Goal: Task Accomplishment & Management: Use online tool/utility

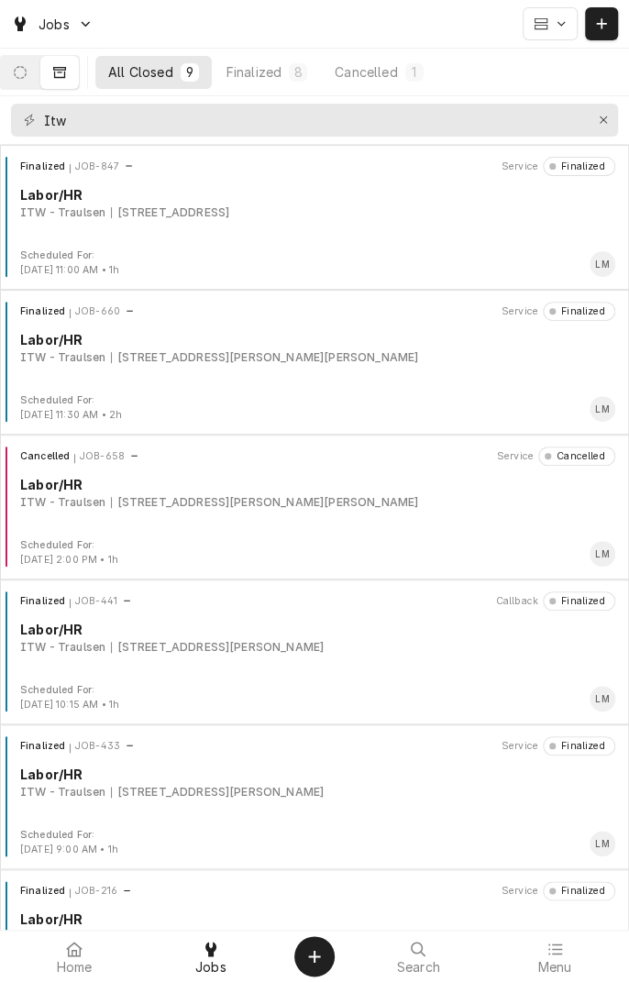
click at [27, 71] on icon "Dynamic Content Wrapper" at bounding box center [20, 72] width 13 height 13
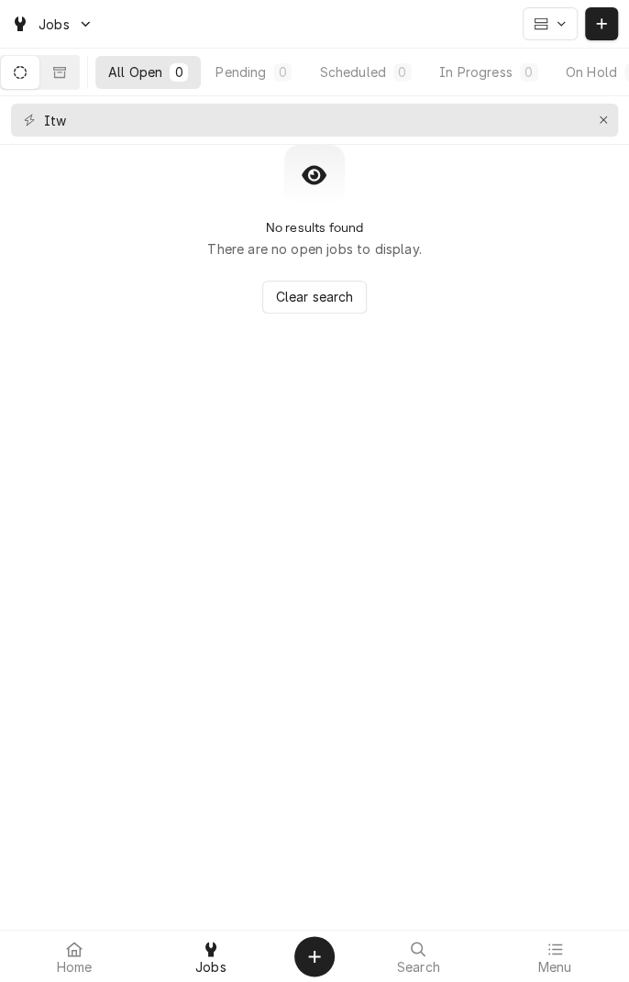
click at [602, 133] on button "Erase input" at bounding box center [602, 119] width 29 height 29
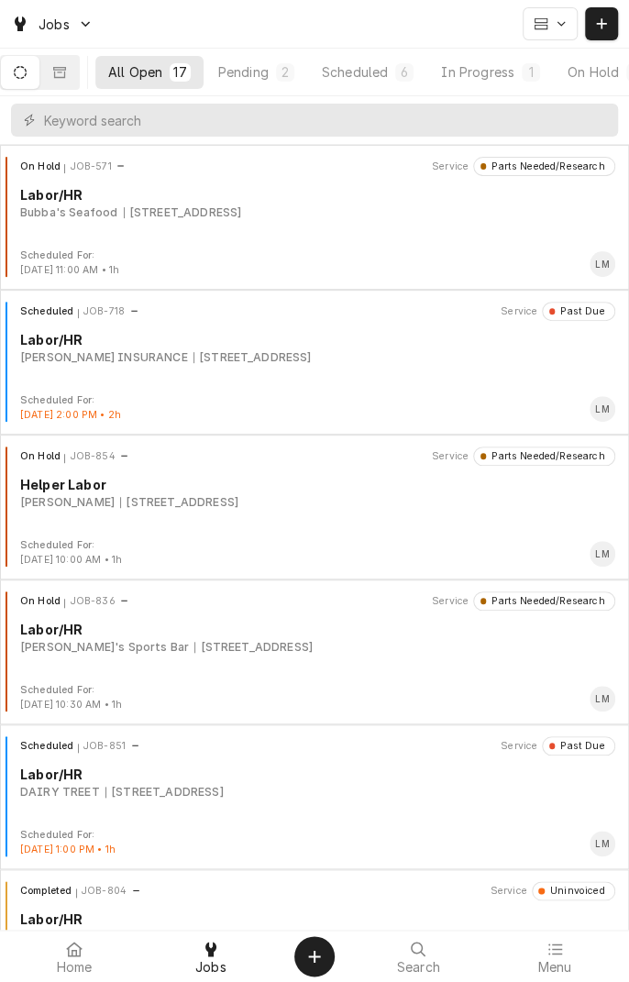
click at [508, 83] on button "In Progress 1" at bounding box center [490, 72] width 125 height 33
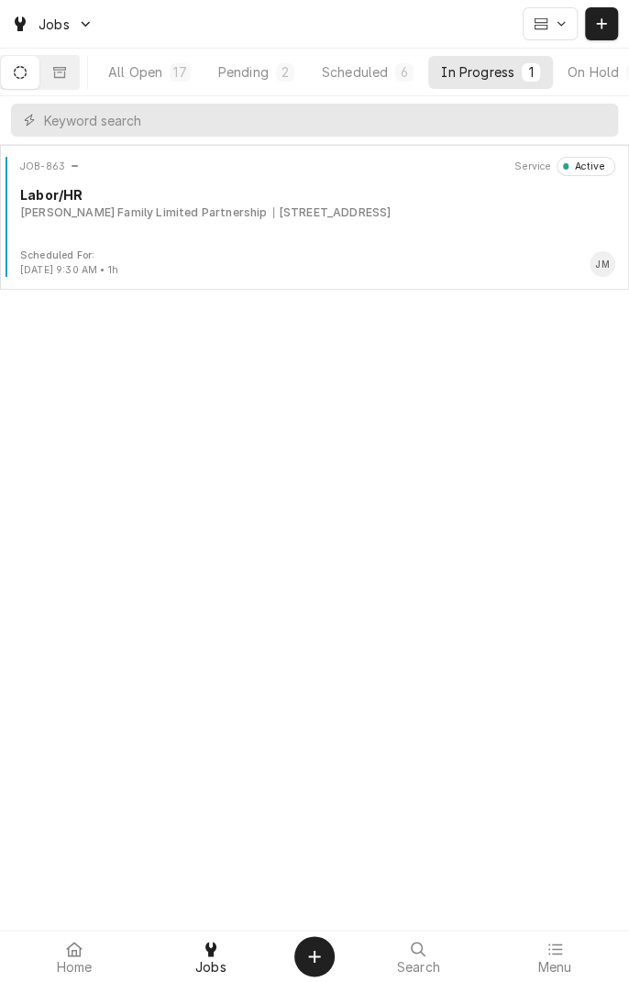
click at [367, 75] on div "Scheduled" at bounding box center [355, 71] width 66 height 19
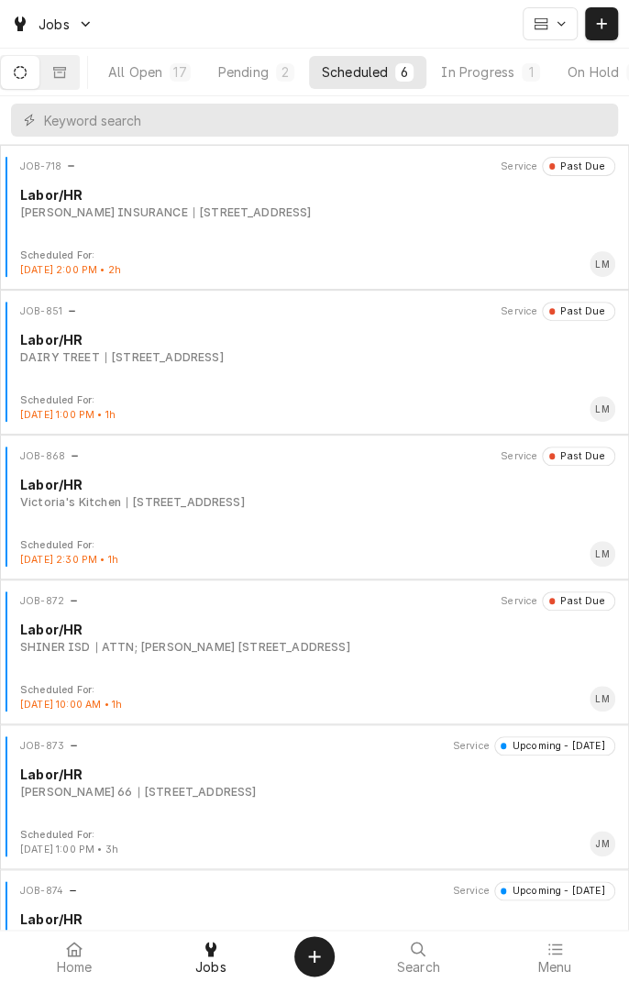
click at [302, 650] on div "ATTN; [PERSON_NAME] [STREET_ADDRESS]" at bounding box center [223, 647] width 254 height 16
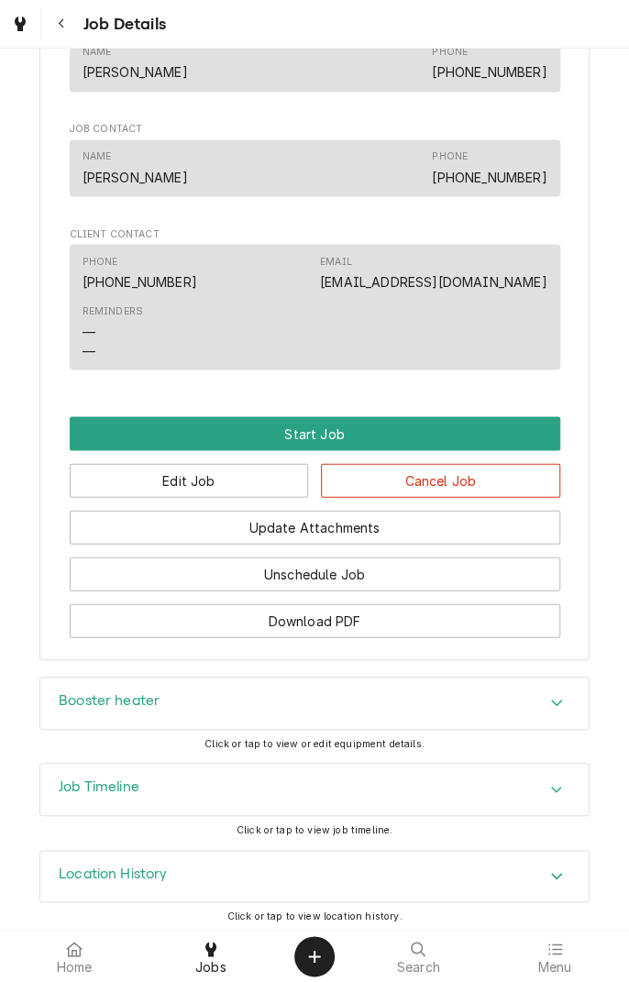
scroll to position [994, 0]
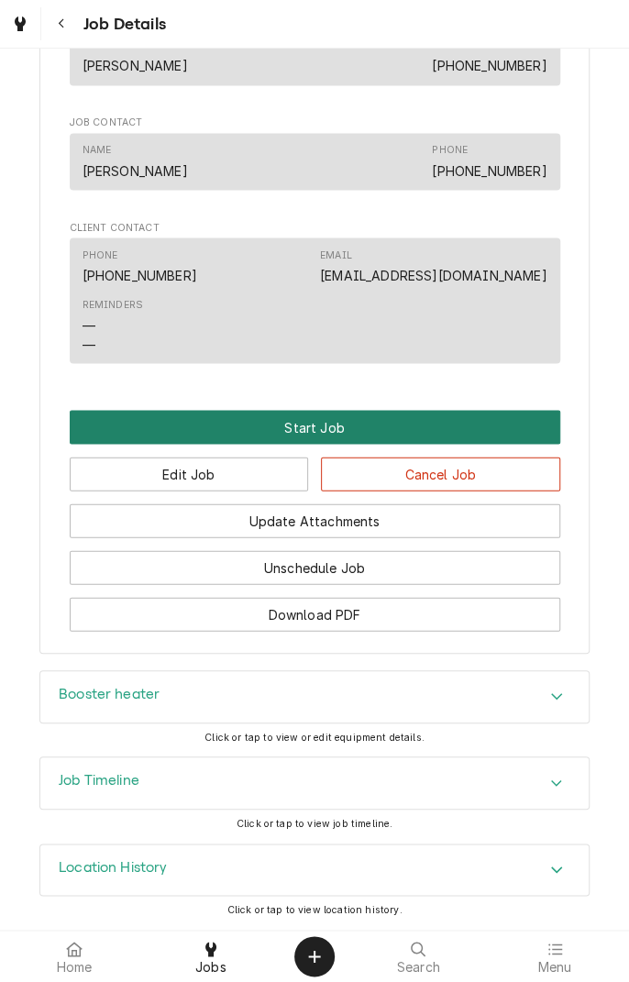
click at [319, 434] on button "Start Job" at bounding box center [315, 427] width 490 height 34
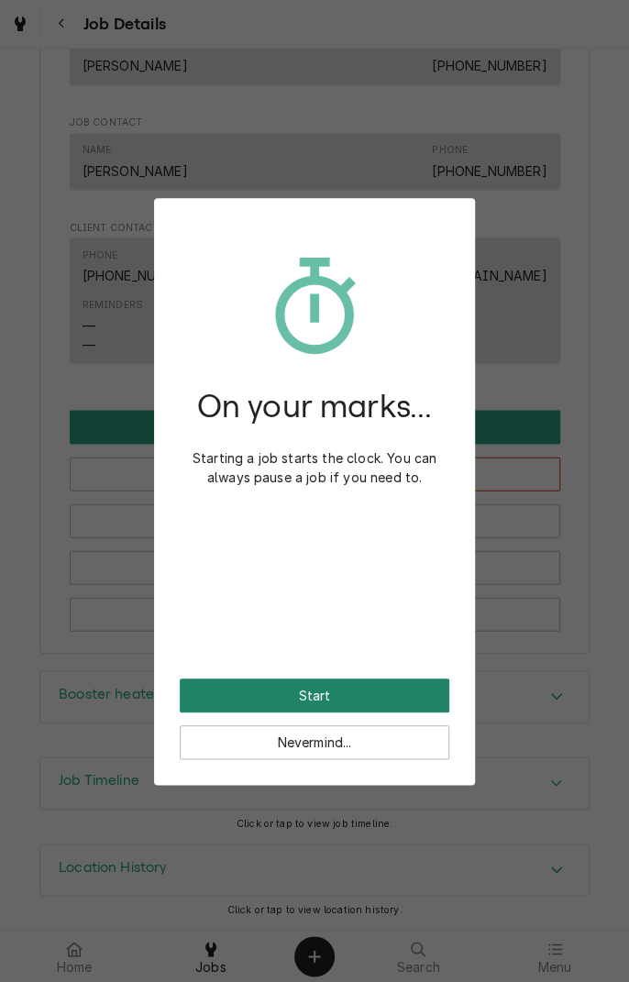
click at [366, 700] on button "Start" at bounding box center [314, 695] width 269 height 34
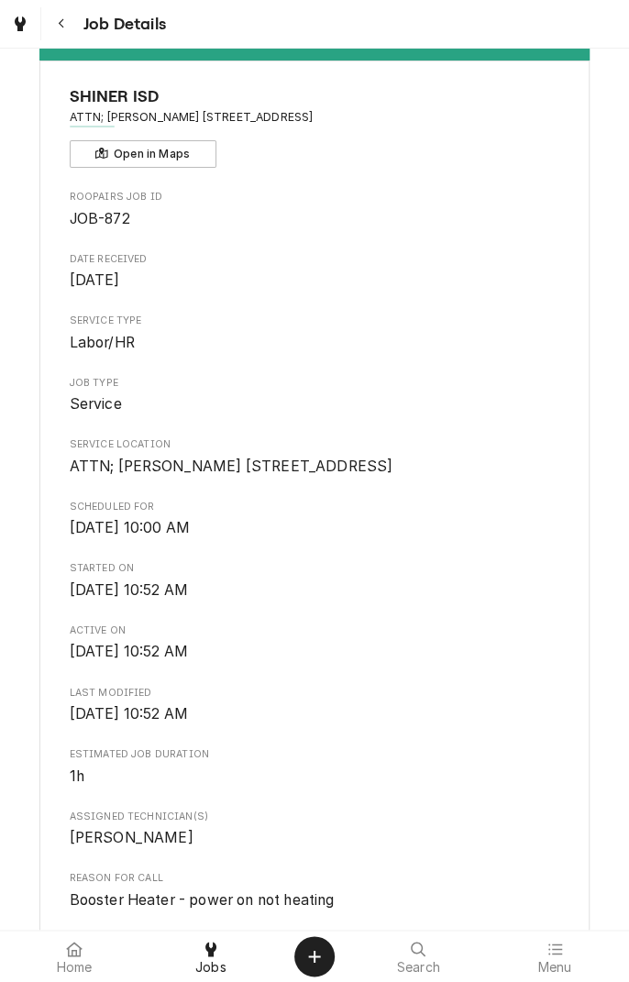
scroll to position [52, 0]
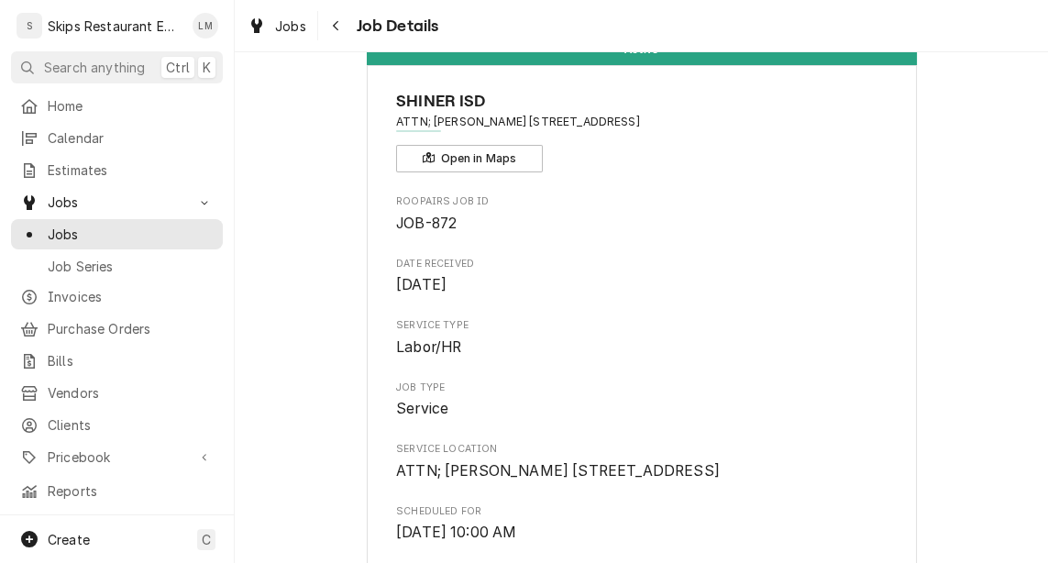
click at [132, 551] on div "Create C" at bounding box center [117, 539] width 234 height 48
click at [132, 554] on html "S Skips Restaurant Equipment LM Search anything Ctrl K Home Calendar Estimates …" at bounding box center [524, 281] width 1048 height 563
